Goal: Information Seeking & Learning: Check status

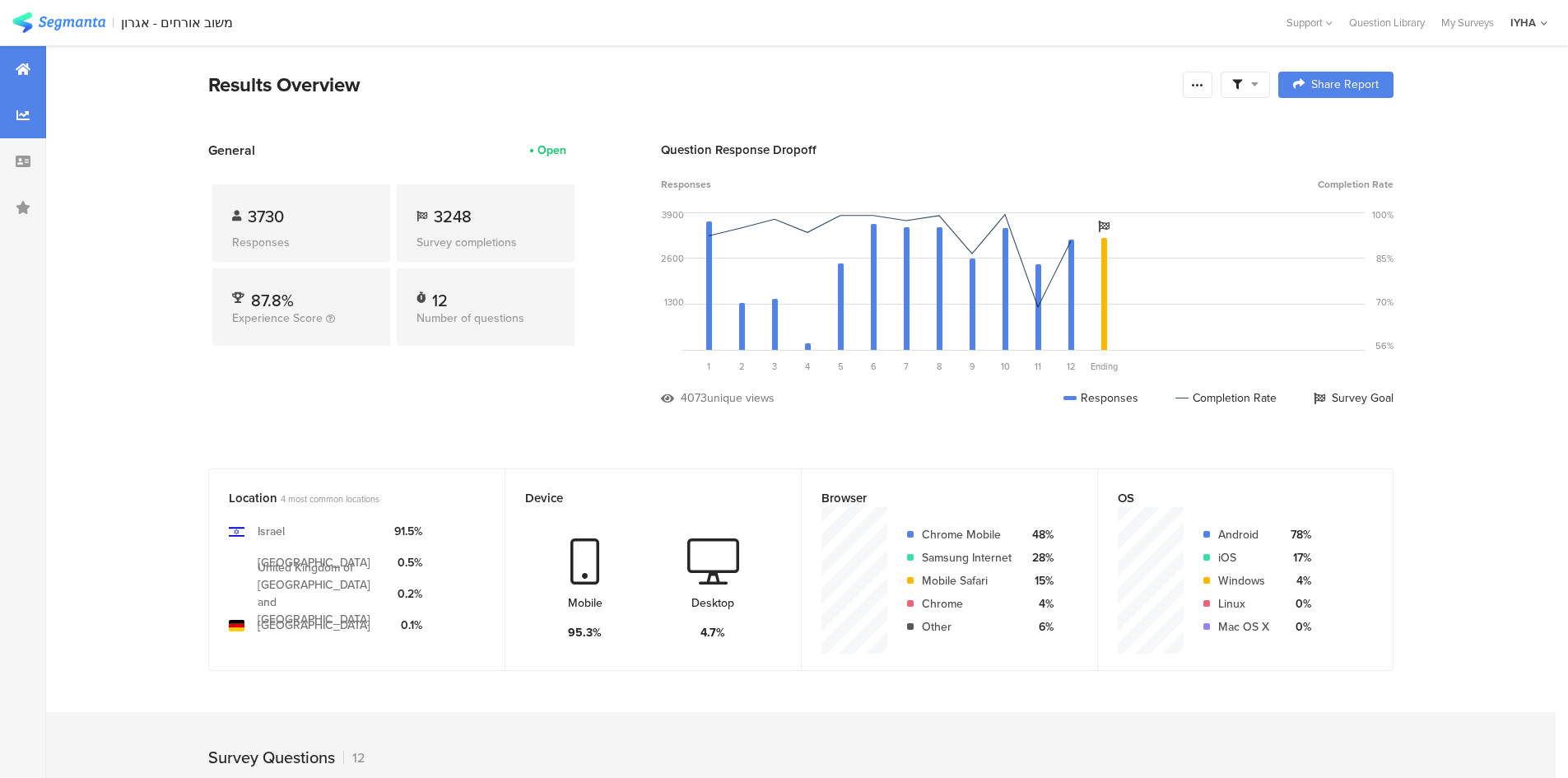
click at [29, 128] on div at bounding box center [23, 115] width 46 height 46
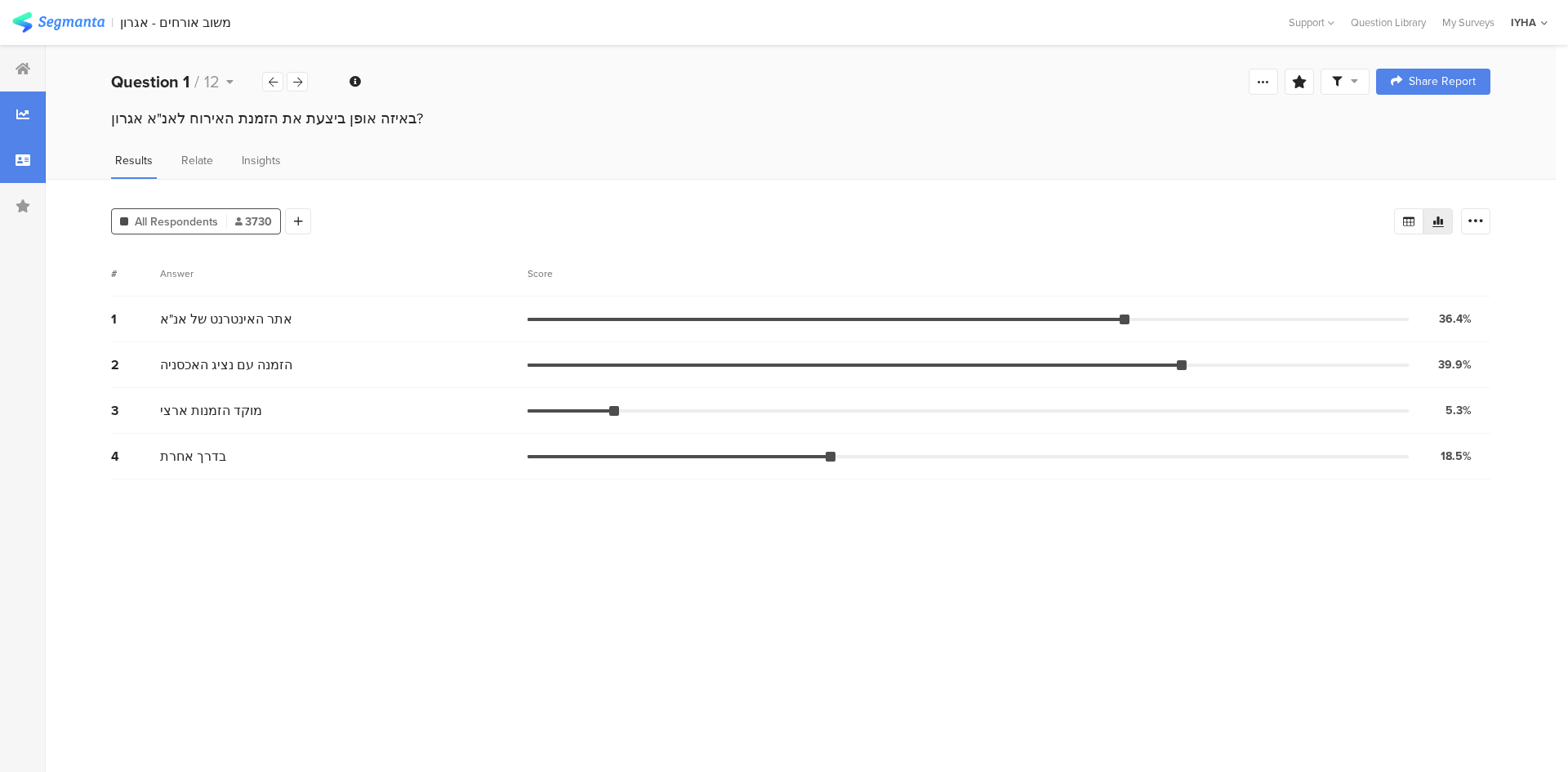
click at [12, 165] on div at bounding box center [23, 160] width 46 height 46
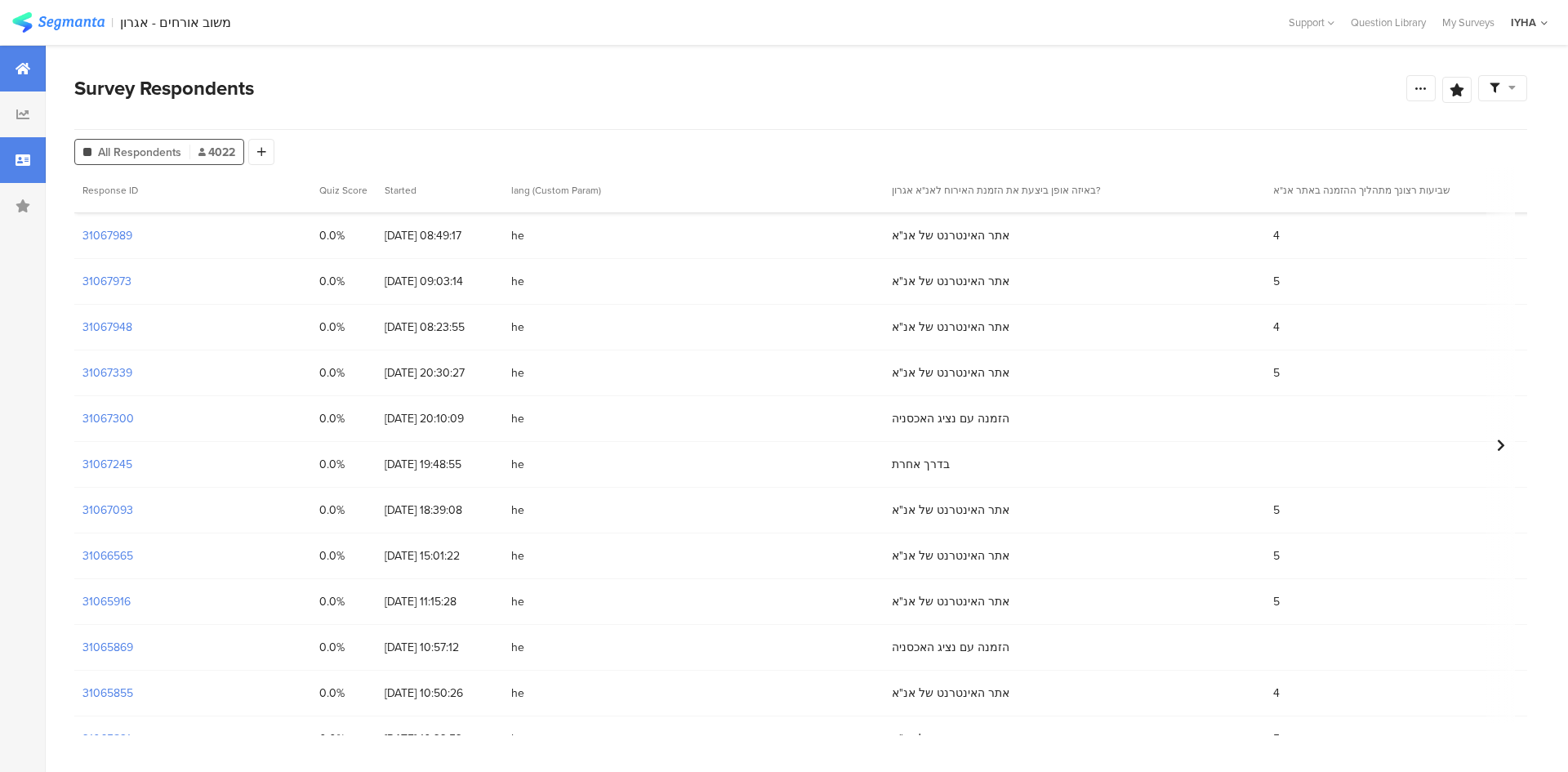
click at [28, 54] on div at bounding box center [23, 69] width 46 height 46
click at [27, 64] on icon at bounding box center [23, 69] width 15 height 13
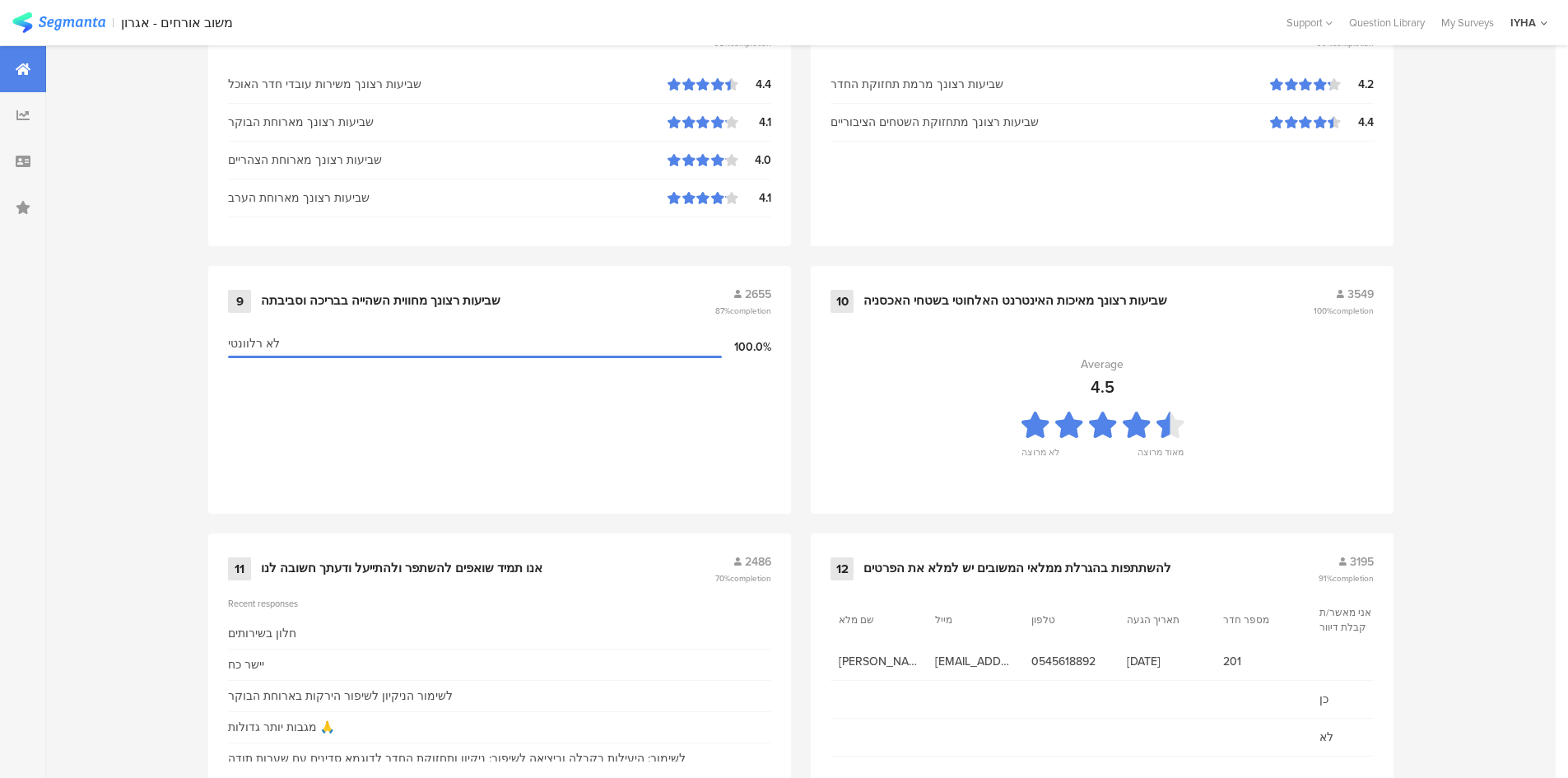
scroll to position [1625, 0]
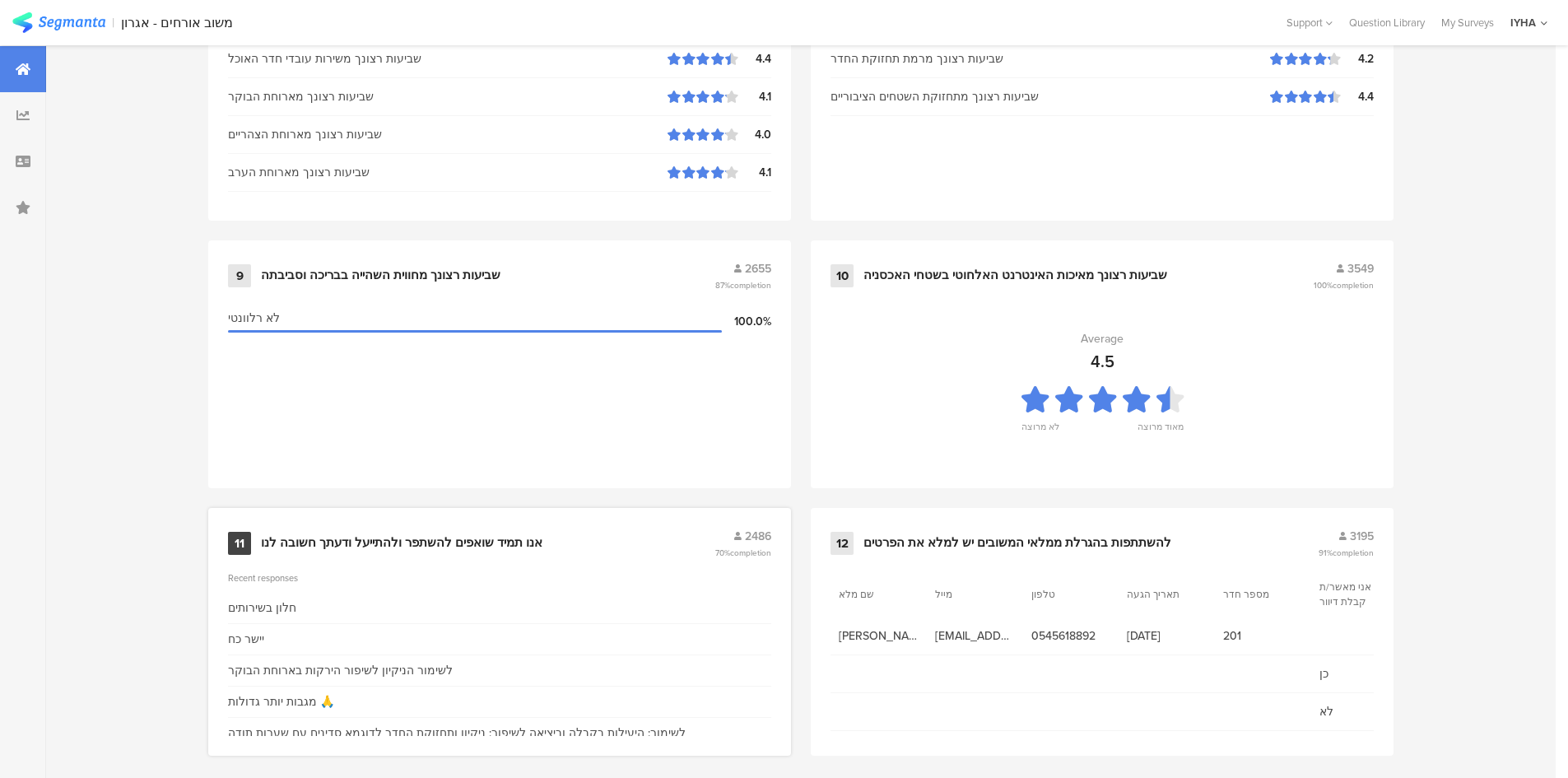
click at [280, 536] on div "אנו תמיד שואפים להשתפר ולהתייעל ודעתך חשובה לנו" at bounding box center [402, 544] width 282 height 17
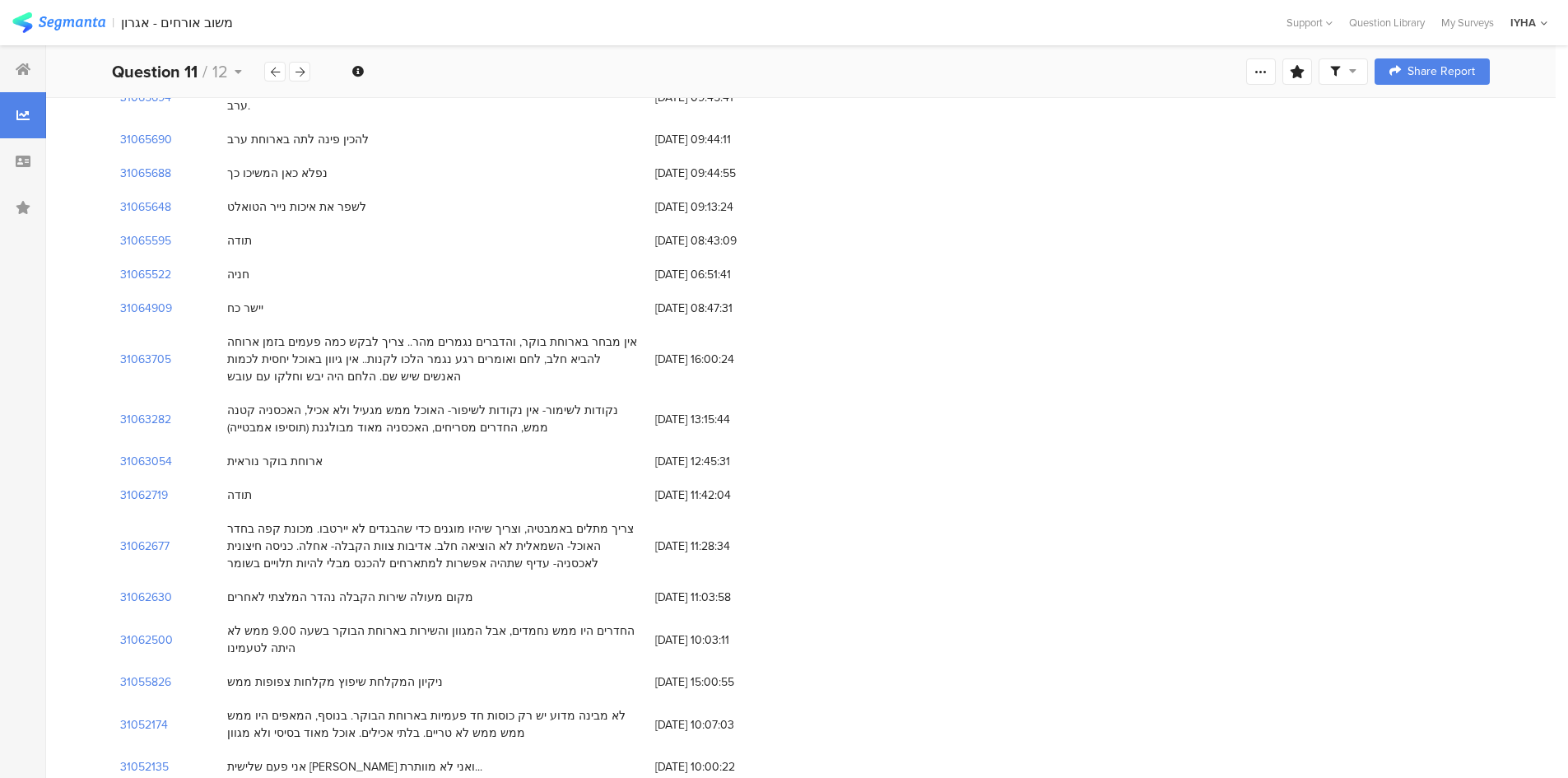
scroll to position [700, 0]
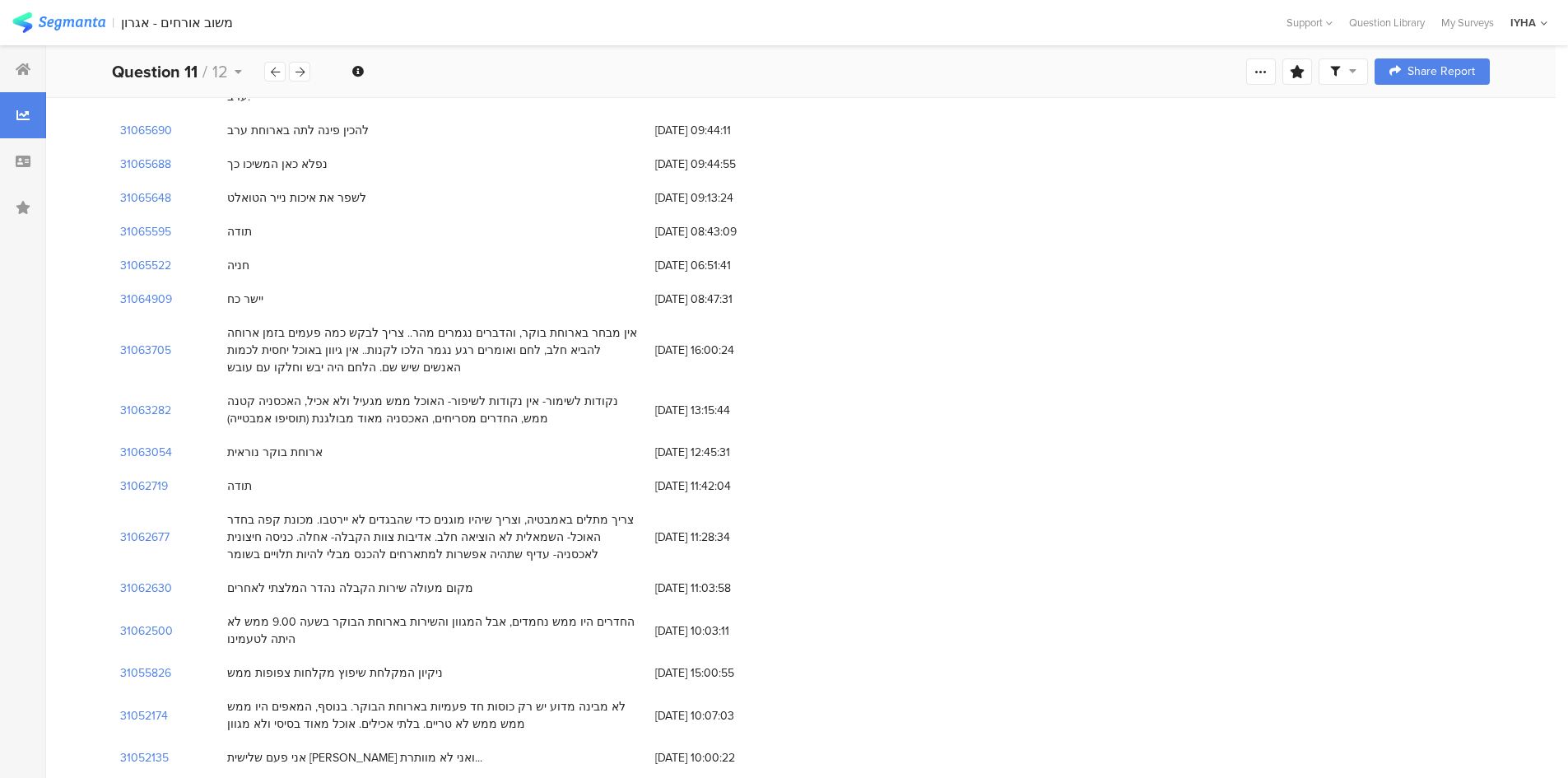
click at [142, 384] on div "31063282" at bounding box center [166, 409] width 107 height 51
click at [158, 402] on section "31063282" at bounding box center [145, 410] width 51 height 18
